Goal: Information Seeking & Learning: Learn about a topic

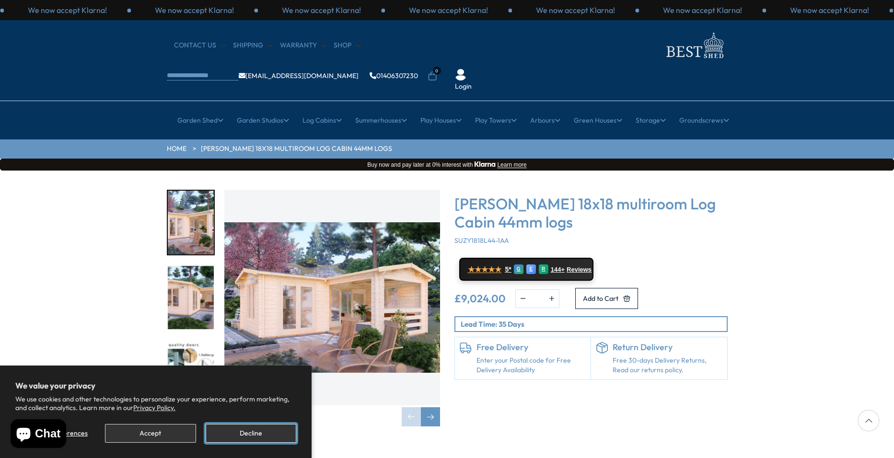
click at [254, 434] on button "Decline" at bounding box center [251, 433] width 91 height 19
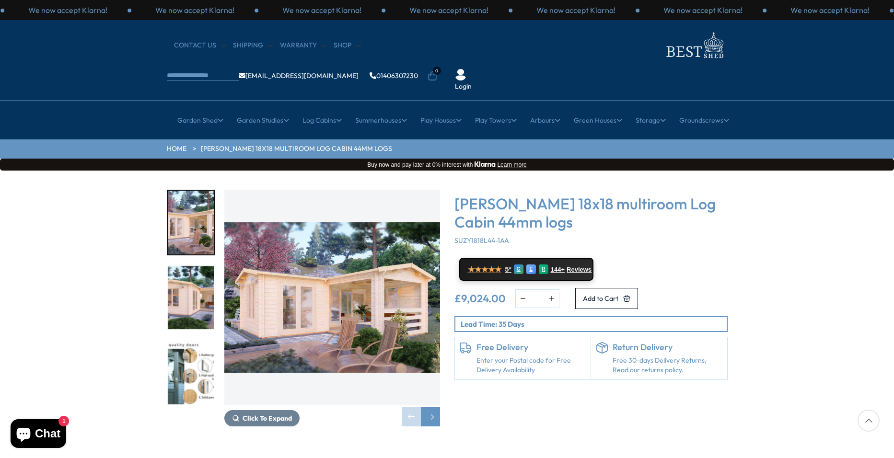
click at [312, 275] on img "1 / 7" at bounding box center [332, 298] width 216 height 216
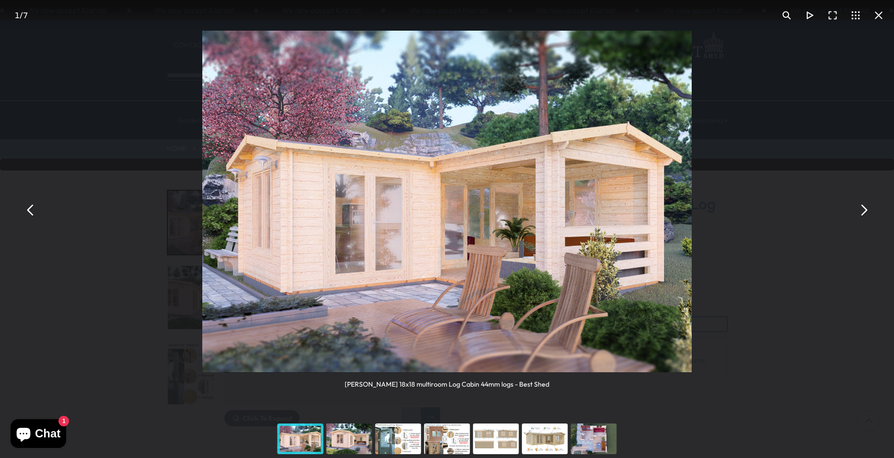
click at [863, 208] on button "You can close this modal content with the ESC key" at bounding box center [863, 210] width 23 height 23
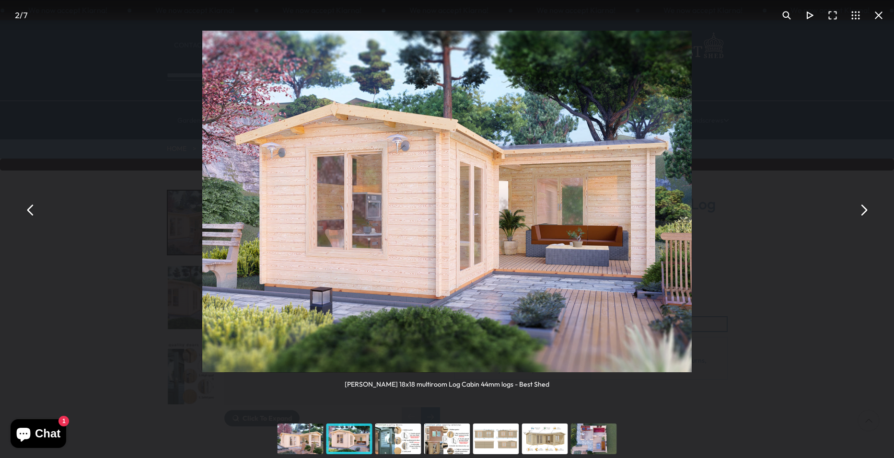
click at [862, 206] on button "You can close this modal content with the ESC key" at bounding box center [863, 210] width 23 height 23
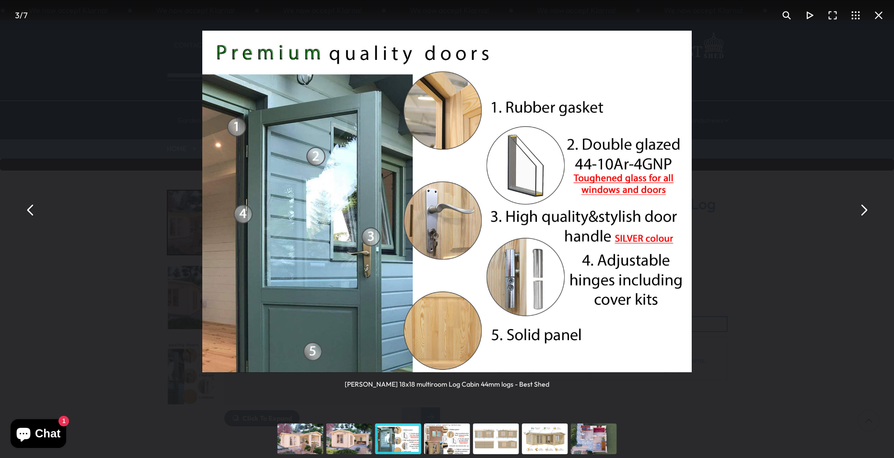
click at [862, 206] on button "You can close this modal content with the ESC key" at bounding box center [863, 210] width 23 height 23
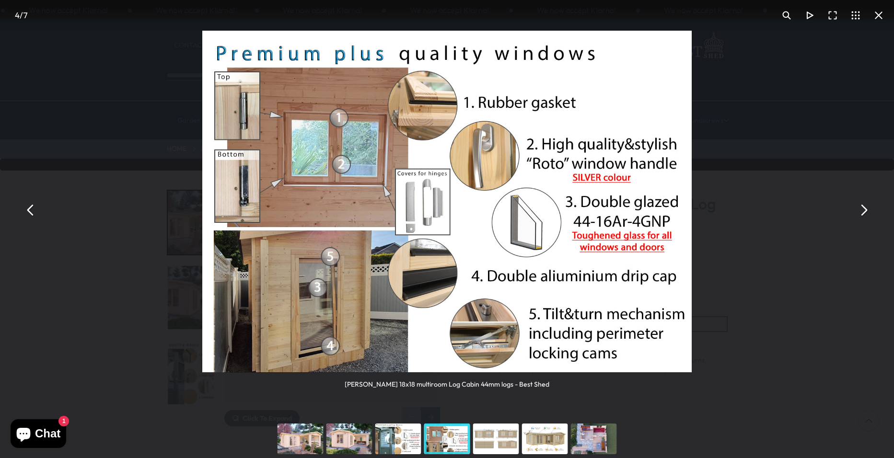
click at [861, 206] on button "You can close this modal content with the ESC key" at bounding box center [863, 210] width 23 height 23
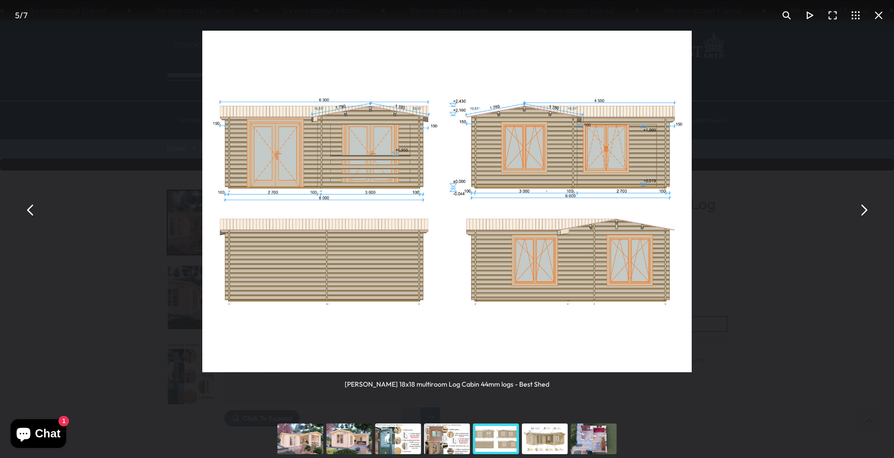
click at [862, 206] on button "You can close this modal content with the ESC key" at bounding box center [863, 210] width 23 height 23
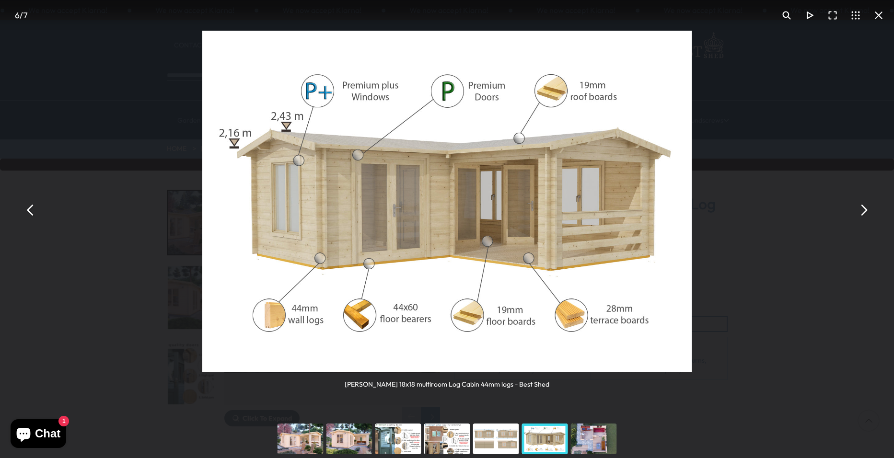
click at [861, 209] on button "You can close this modal content with the ESC key" at bounding box center [863, 210] width 23 height 23
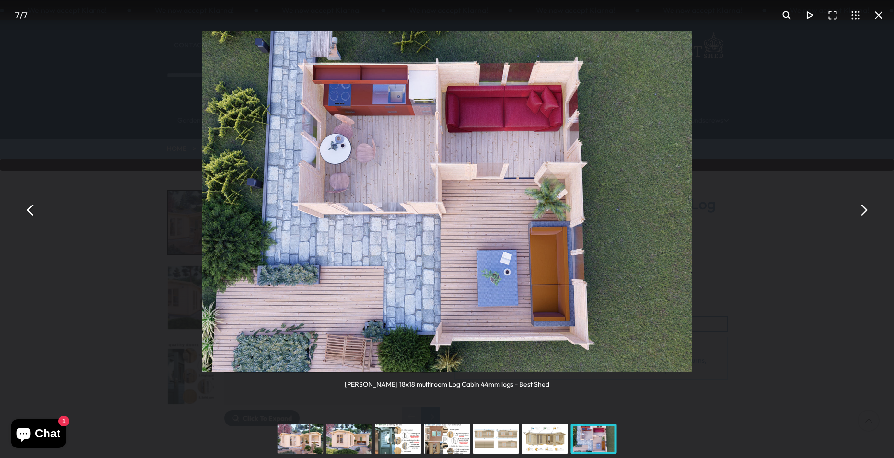
click at [863, 208] on button "You can close this modal content with the ESC key" at bounding box center [863, 210] width 23 height 23
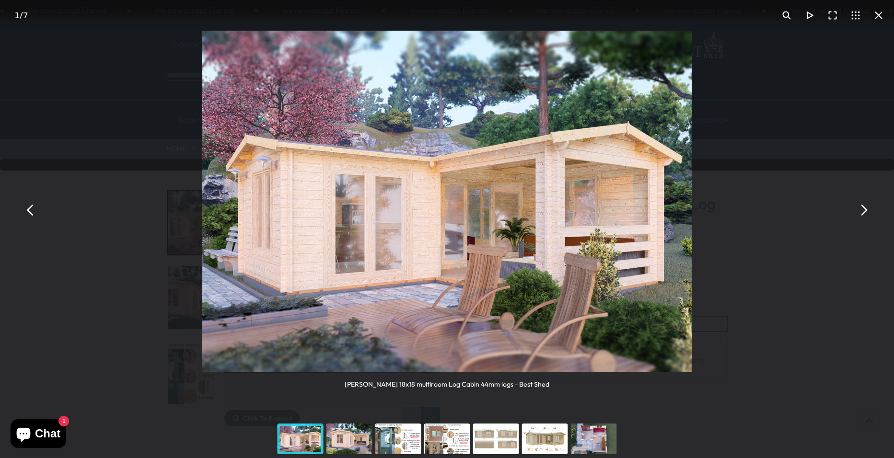
click at [862, 208] on button "You can close this modal content with the ESC key" at bounding box center [863, 210] width 23 height 23
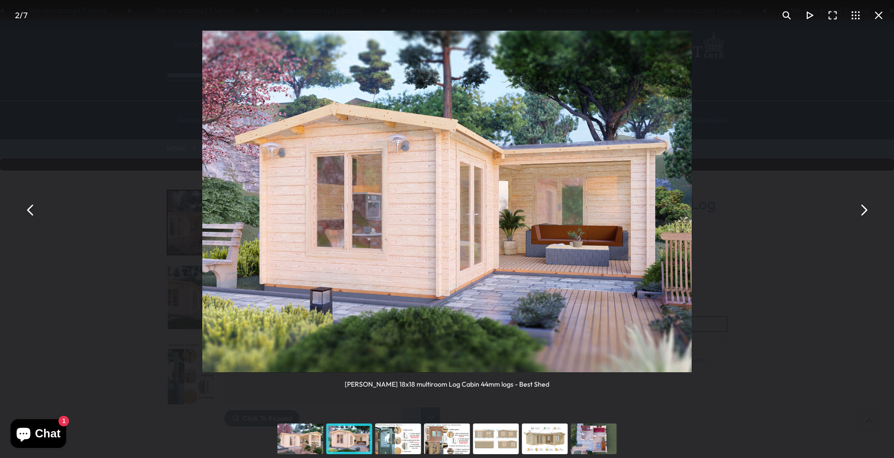
click at [860, 208] on button "You can close this modal content with the ESC key" at bounding box center [863, 210] width 23 height 23
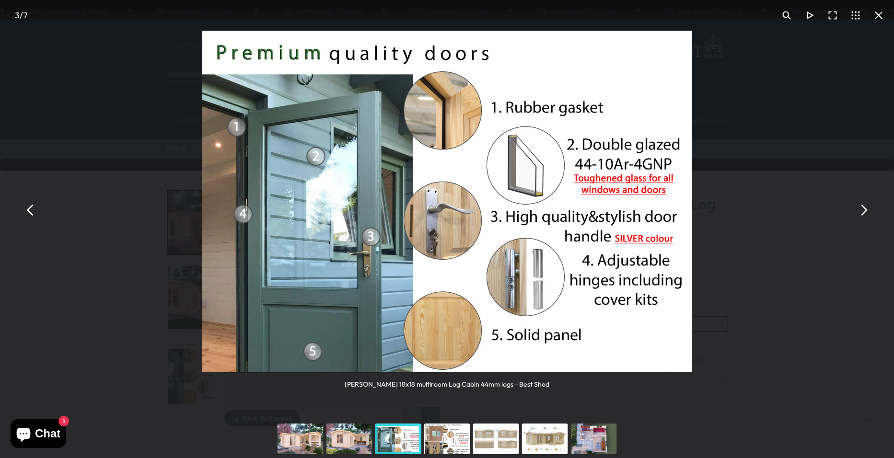
click at [860, 208] on button "You can close this modal content with the ESC key" at bounding box center [863, 210] width 23 height 23
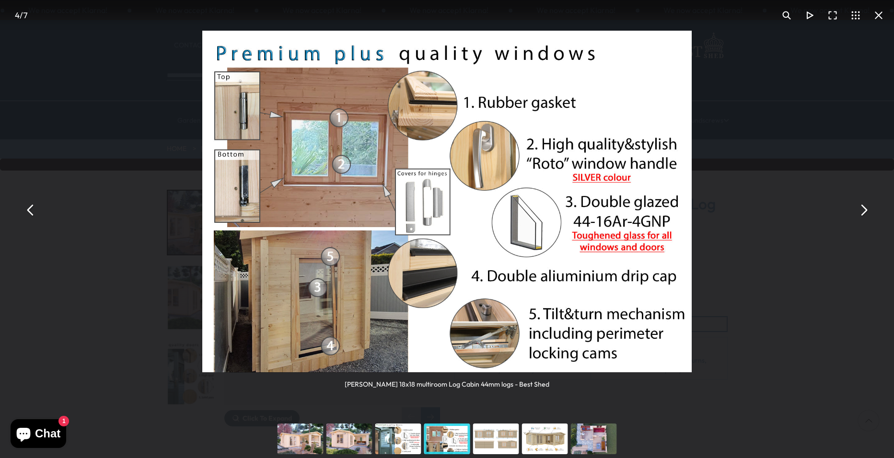
click at [860, 208] on button "You can close this modal content with the ESC key" at bounding box center [863, 210] width 23 height 23
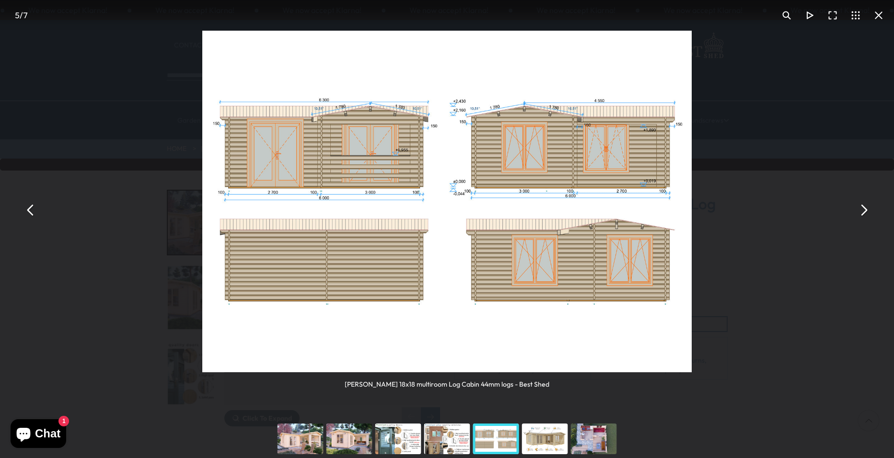
click at [860, 208] on button "You can close this modal content with the ESC key" at bounding box center [863, 210] width 23 height 23
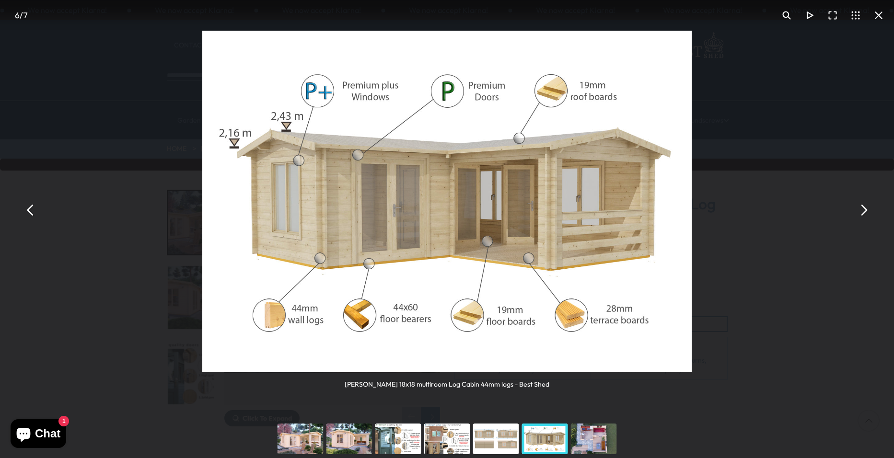
click at [863, 209] on button "You can close this modal content with the ESC key" at bounding box center [863, 210] width 23 height 23
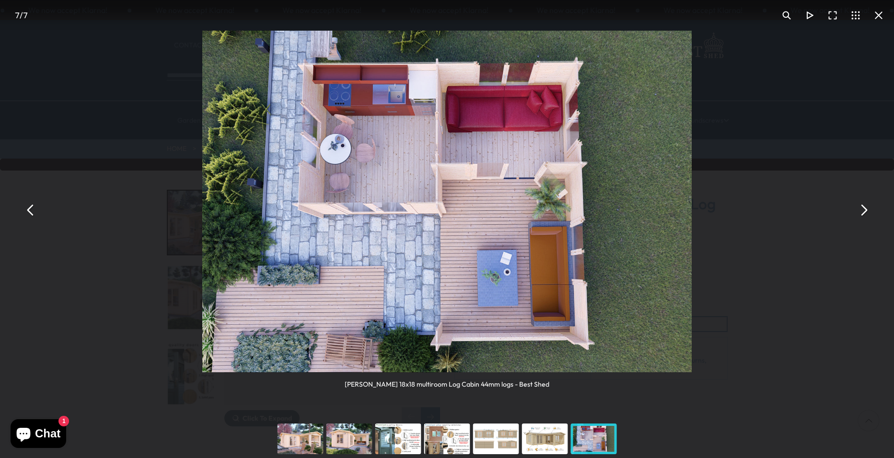
click at [863, 208] on button "You can close this modal content with the ESC key" at bounding box center [863, 210] width 23 height 23
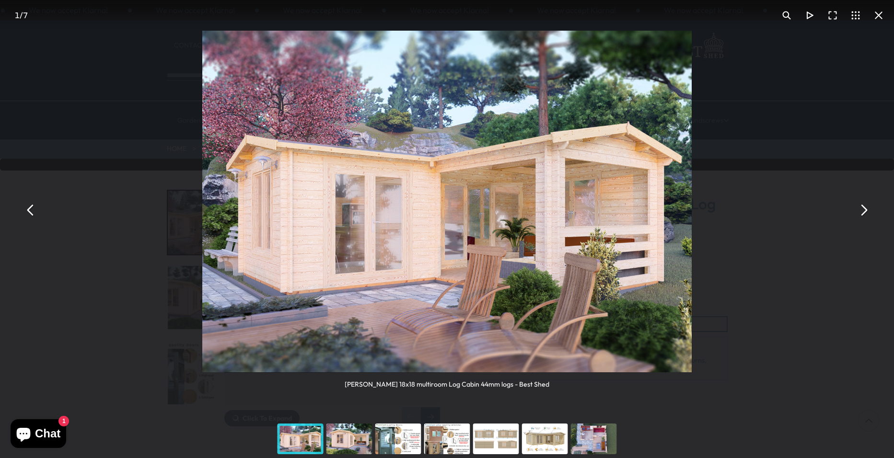
click at [863, 208] on button "You can close this modal content with the ESC key" at bounding box center [863, 210] width 23 height 23
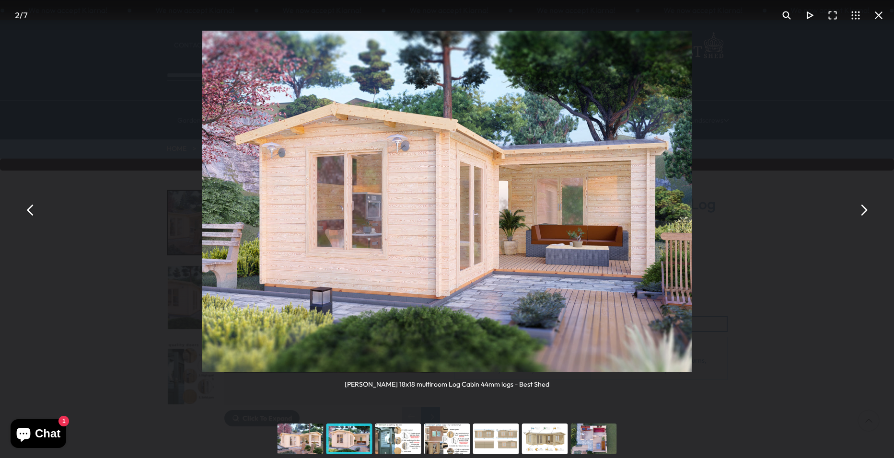
click at [882, 13] on button "You can close this modal content with the ESC key" at bounding box center [878, 15] width 23 height 23
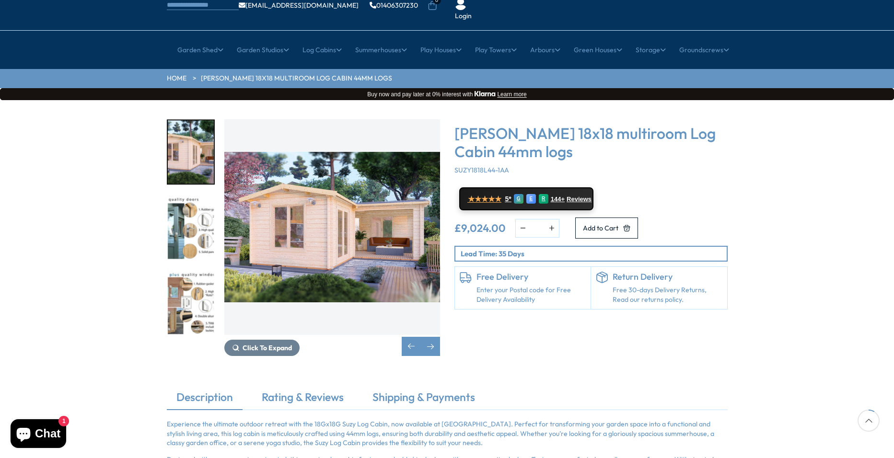
scroll to position [48, 0]
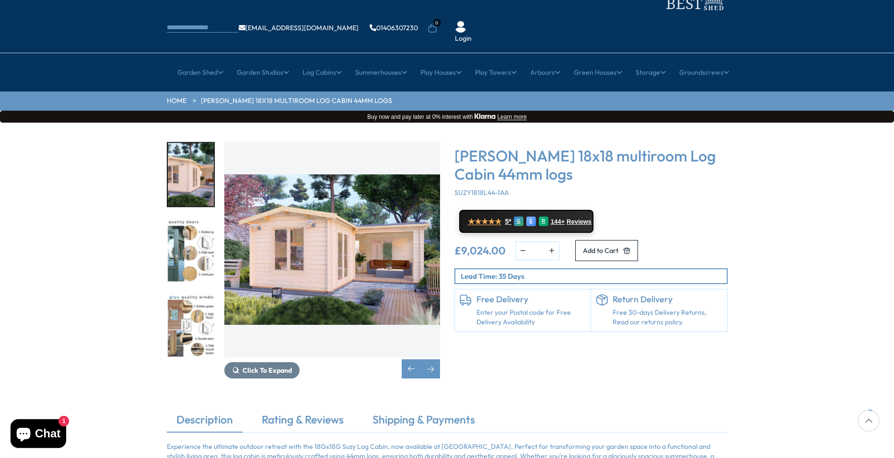
click at [374, 229] on img "2 / 7" at bounding box center [332, 250] width 216 height 216
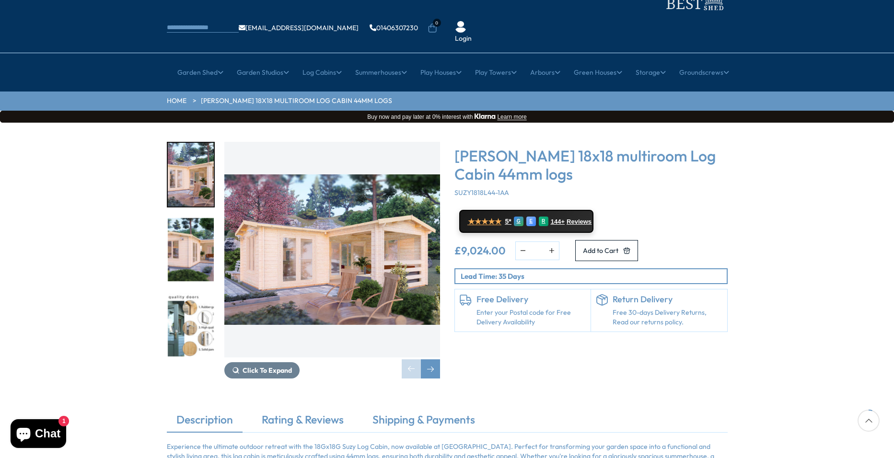
click at [361, 235] on img "1 / 7" at bounding box center [332, 250] width 216 height 216
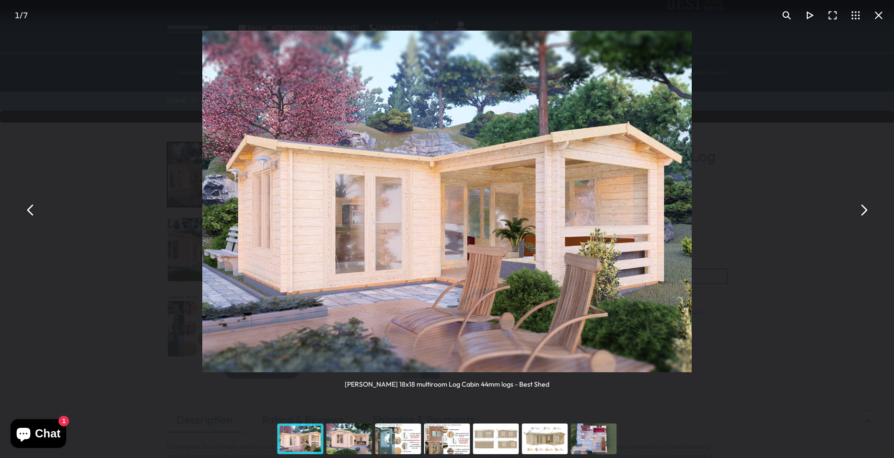
click at [865, 209] on button "You can close this modal content with the ESC key" at bounding box center [863, 210] width 23 height 23
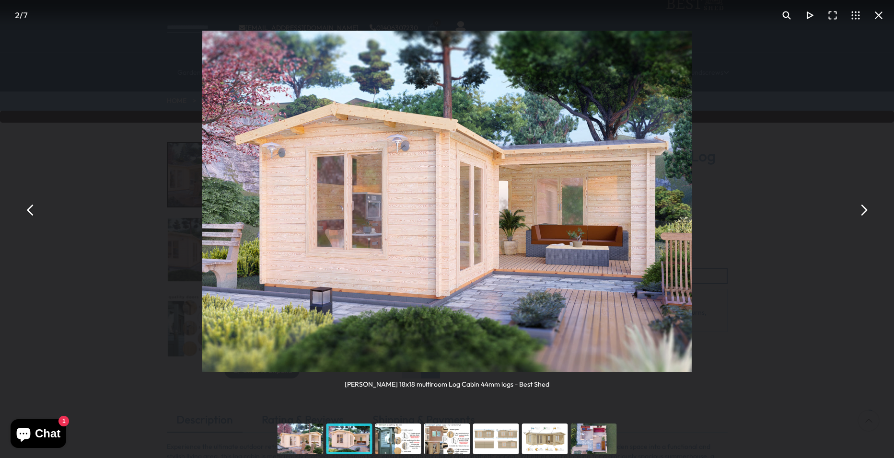
click at [863, 209] on button "You can close this modal content with the ESC key" at bounding box center [863, 210] width 23 height 23
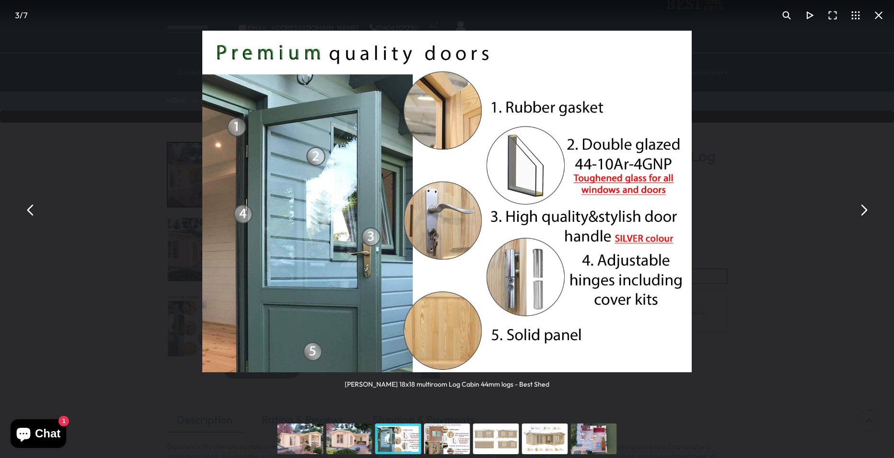
click at [861, 208] on button "You can close this modal content with the ESC key" at bounding box center [863, 210] width 23 height 23
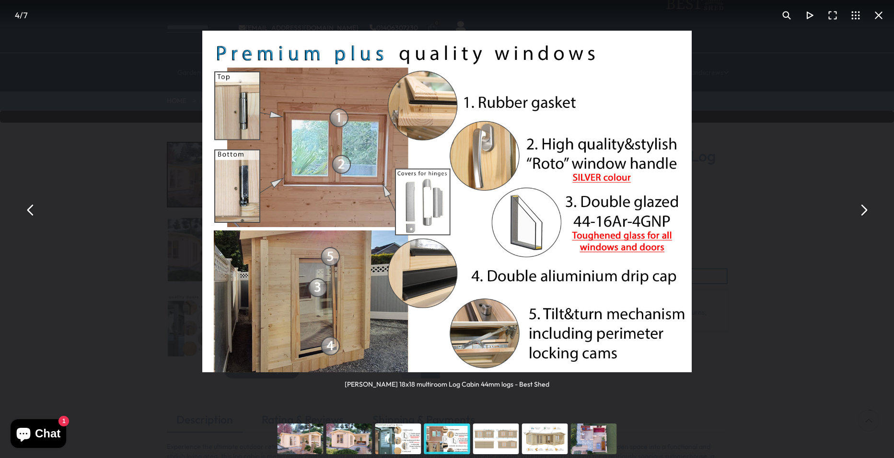
click at [859, 207] on button "You can close this modal content with the ESC key" at bounding box center [863, 210] width 23 height 23
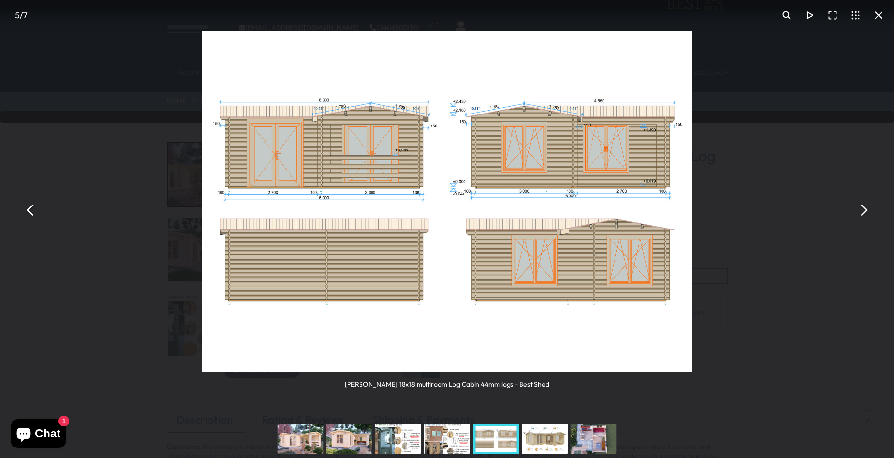
click at [864, 208] on button "You can close this modal content with the ESC key" at bounding box center [863, 210] width 23 height 23
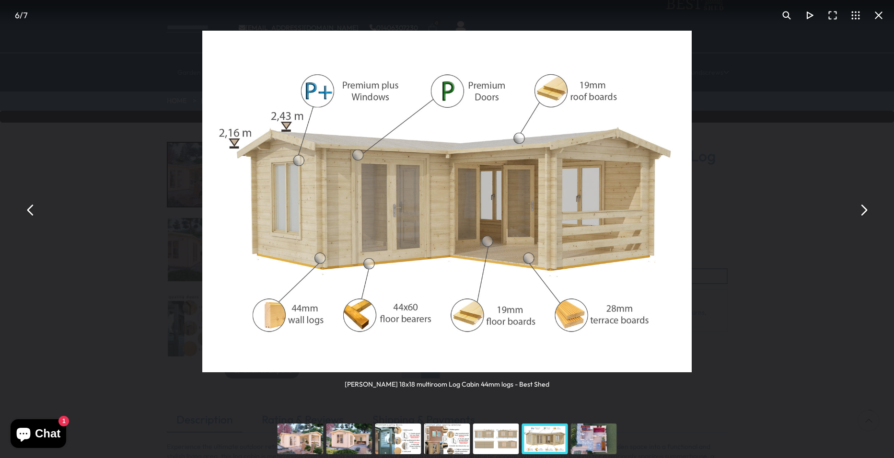
click at [863, 209] on button "You can close this modal content with the ESC key" at bounding box center [863, 210] width 23 height 23
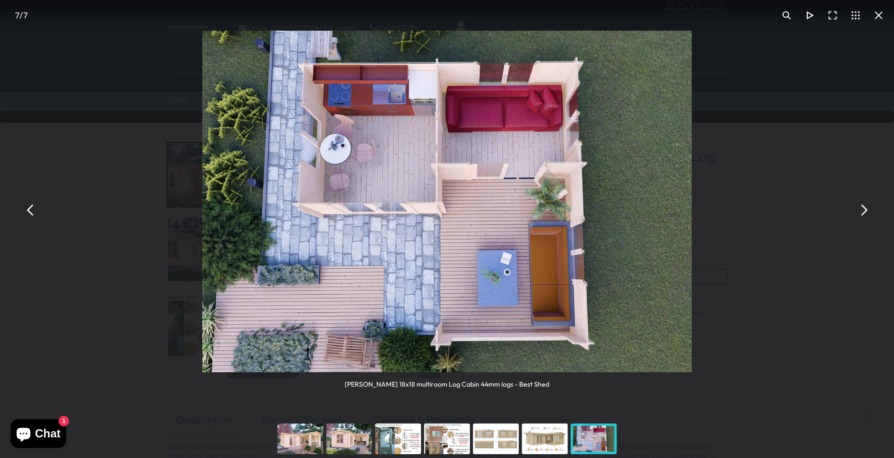
click at [865, 209] on button "You can close this modal content with the ESC key" at bounding box center [863, 210] width 23 height 23
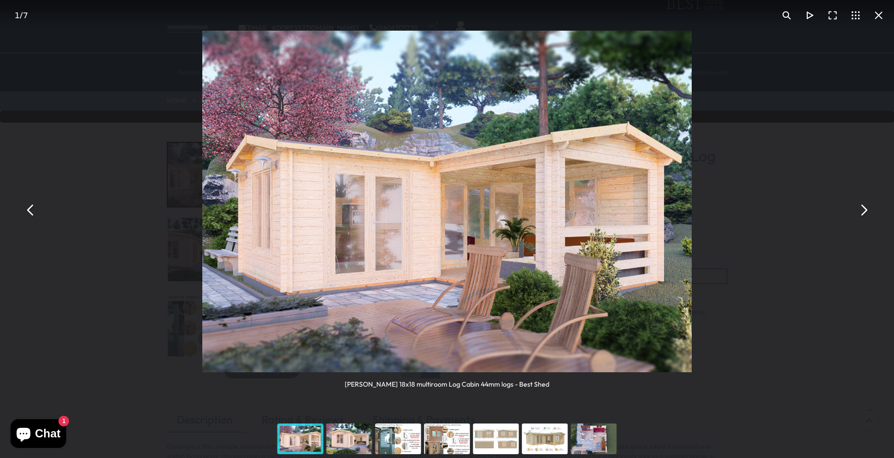
click at [865, 209] on button "You can close this modal content with the ESC key" at bounding box center [863, 210] width 23 height 23
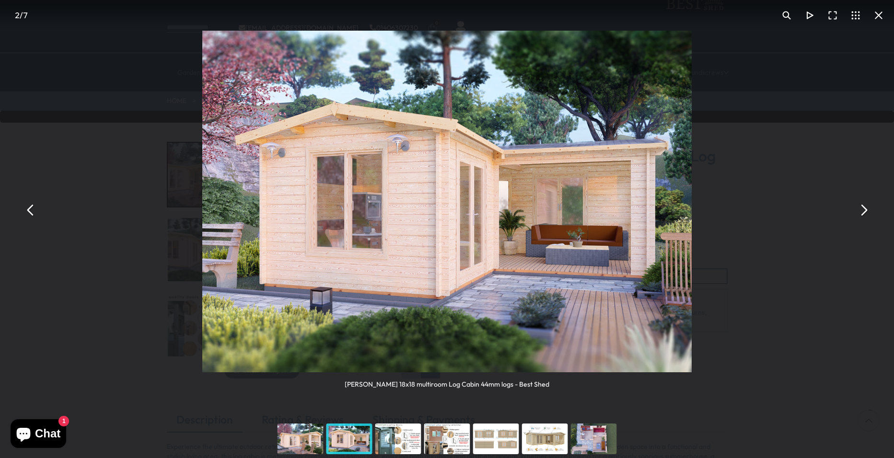
click at [864, 209] on button "You can close this modal content with the ESC key" at bounding box center [863, 210] width 23 height 23
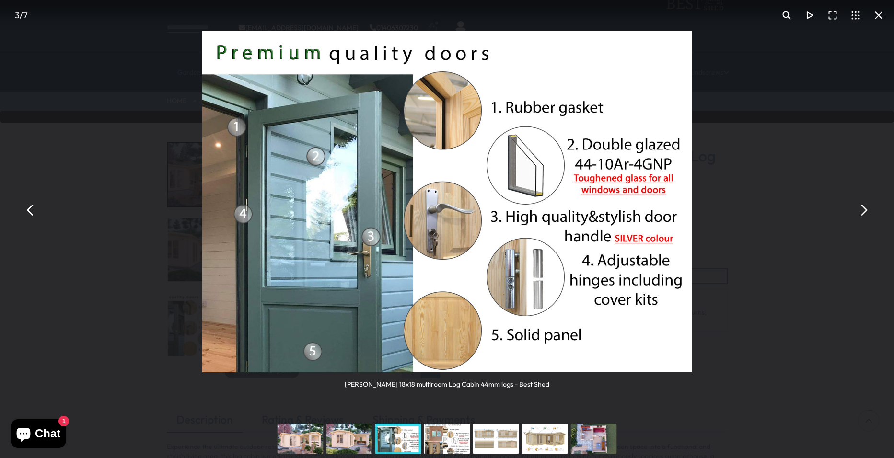
click at [875, 14] on button "You can close this modal content with the ESC key" at bounding box center [878, 15] width 23 height 23
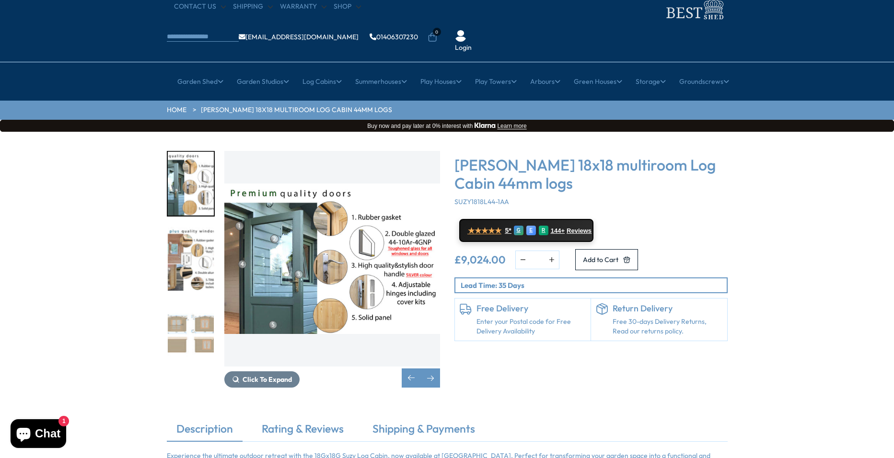
scroll to position [48, 0]
